Goal: Task Accomplishment & Management: Complete application form

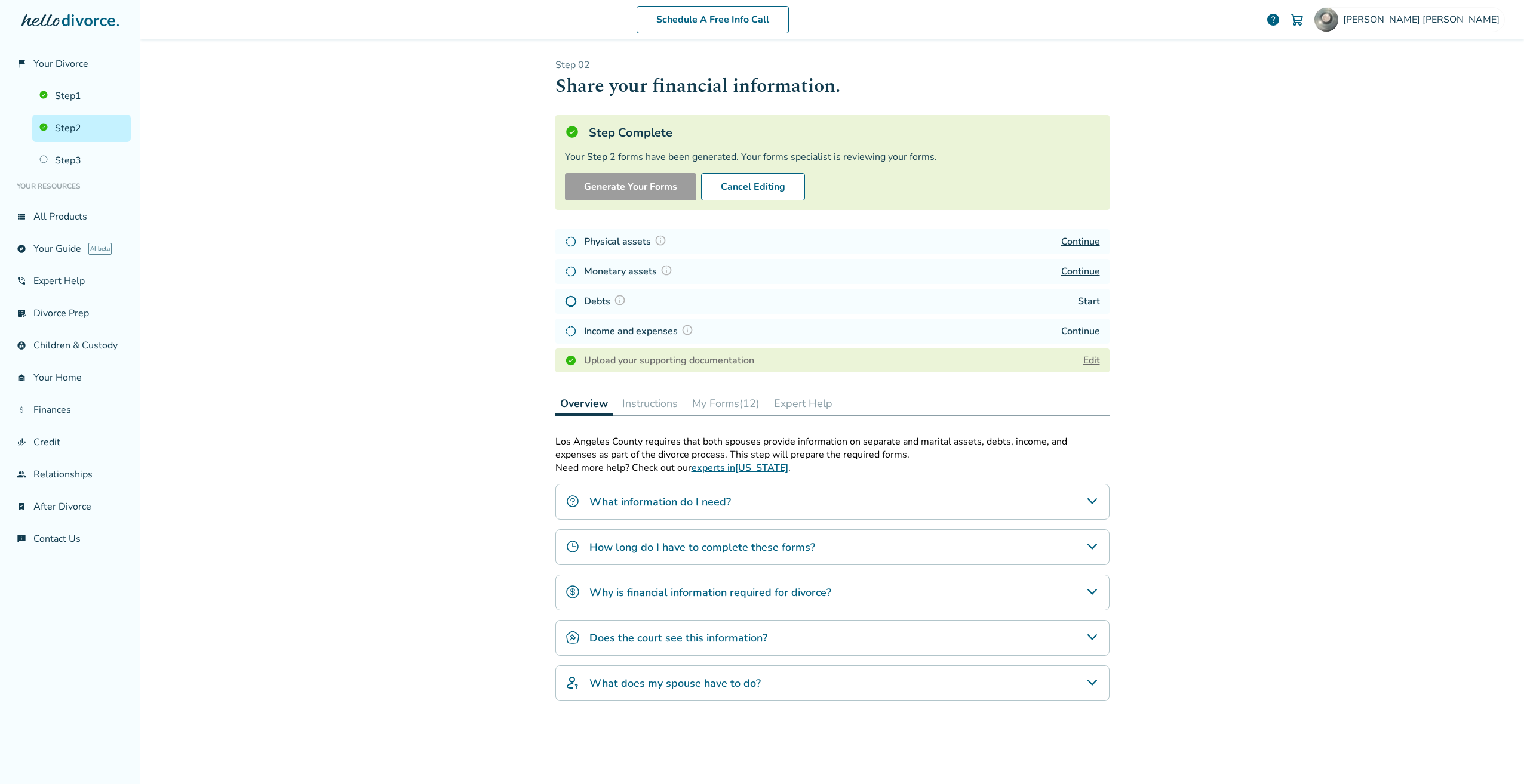
click at [1312, 380] on div "Schedule A Free Info Call [PERSON_NAME] help Schedule A Free Call [PERSON_NAME]…" at bounding box center [832, 392] width 1383 height 784
click at [1089, 360] on link "Edit" at bounding box center [1092, 360] width 17 height 13
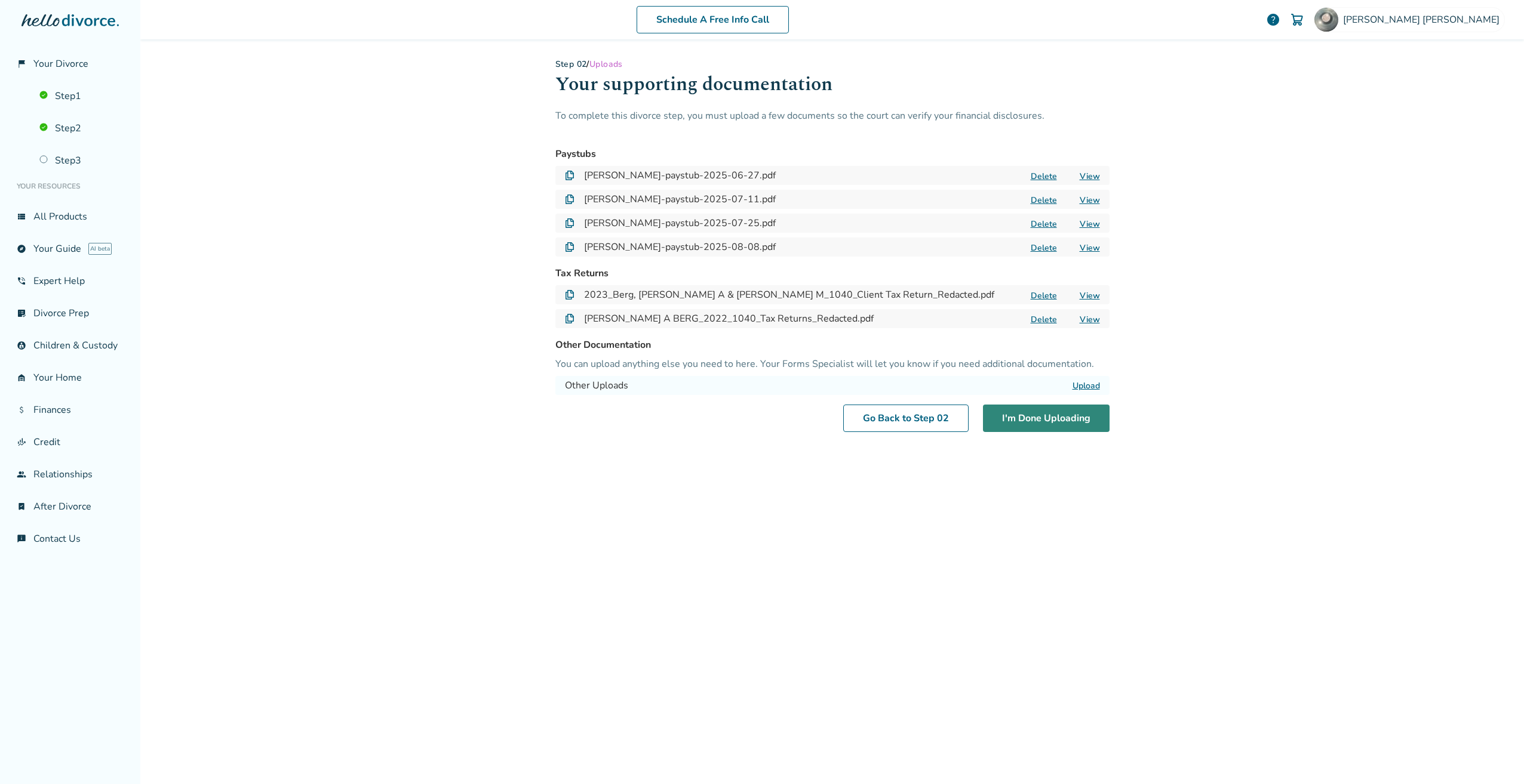
click at [1034, 423] on button "I'm Done Uploading" at bounding box center [1046, 418] width 127 height 28
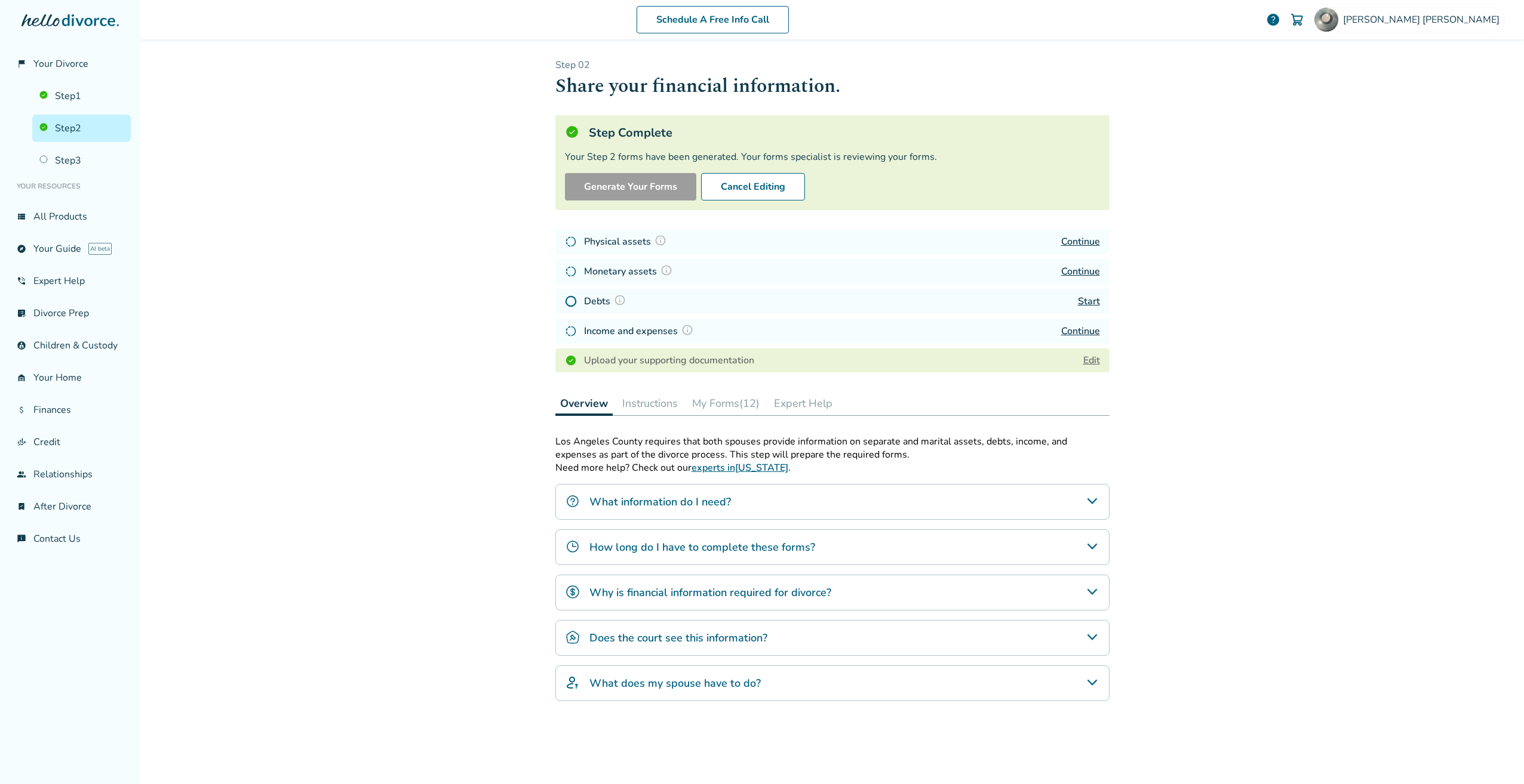
click at [1087, 301] on link "Start" at bounding box center [1089, 301] width 22 height 13
